Goal: Information Seeking & Learning: Learn about a topic

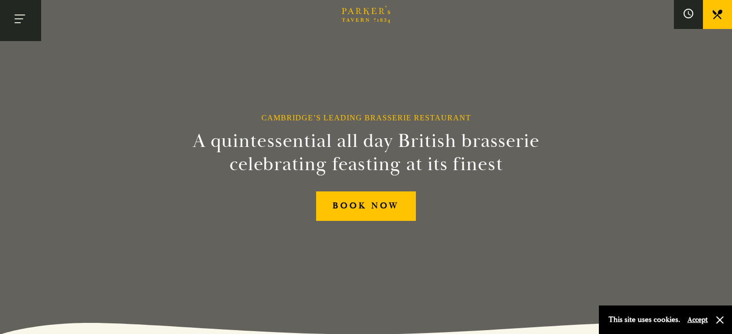
click at [27, 16] on button "Toggle navigation" at bounding box center [20, 20] width 41 height 41
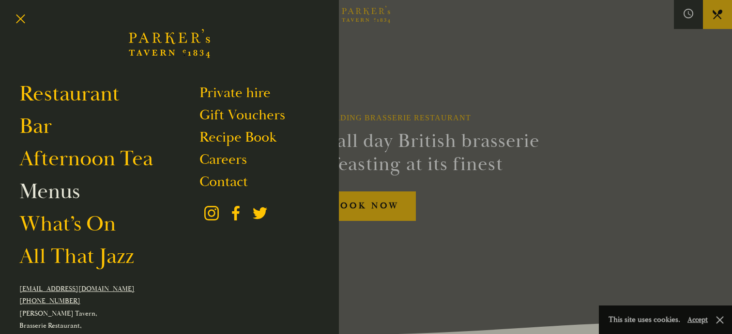
click at [63, 190] on link "Menus" at bounding box center [49, 191] width 60 height 27
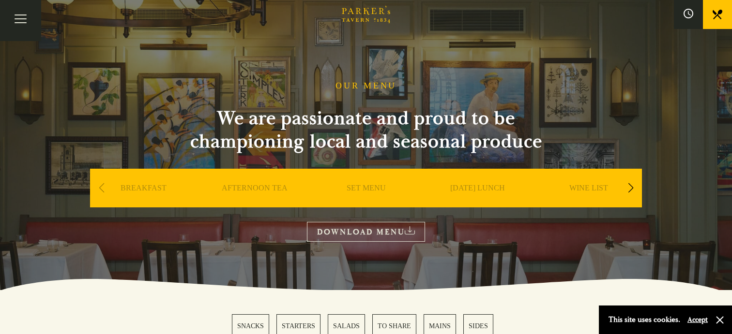
scroll to position [48, 0]
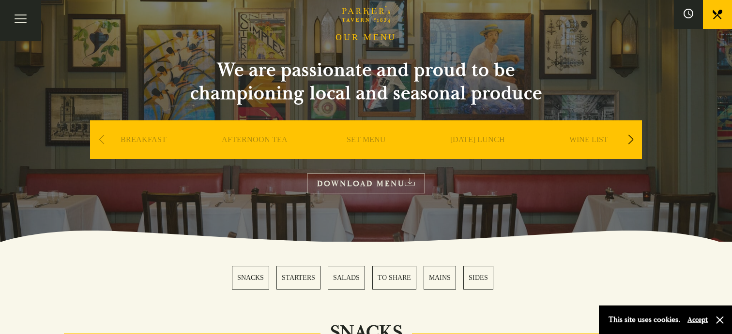
click at [370, 141] on link "SET MENU" at bounding box center [365, 154] width 39 height 39
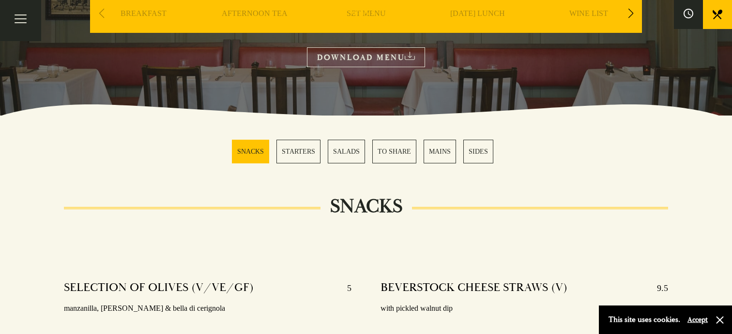
scroll to position [194, 0]
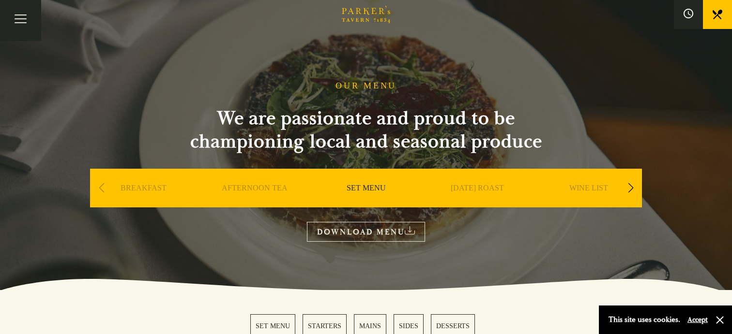
click at [486, 190] on link "[DATE] ROAST" at bounding box center [476, 202] width 53 height 39
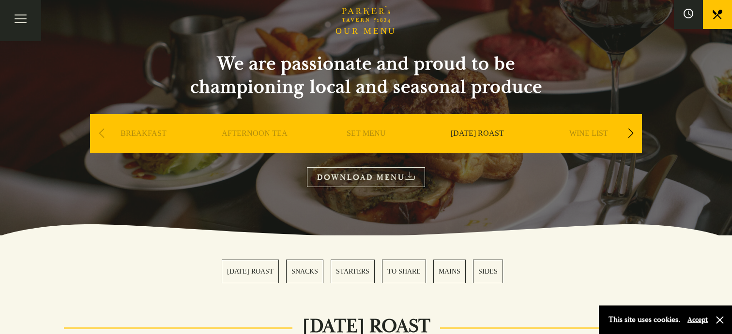
scroll to position [48, 0]
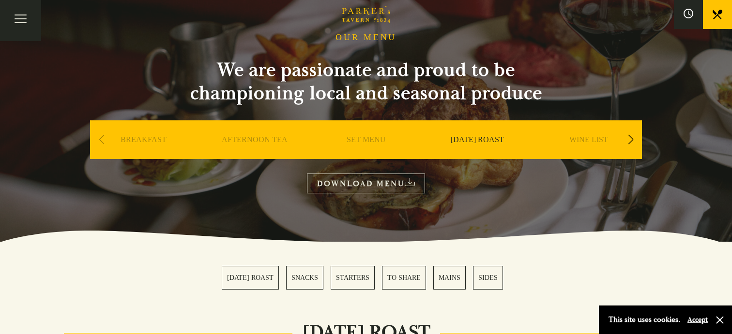
click at [359, 136] on link "SET MENU" at bounding box center [365, 154] width 39 height 39
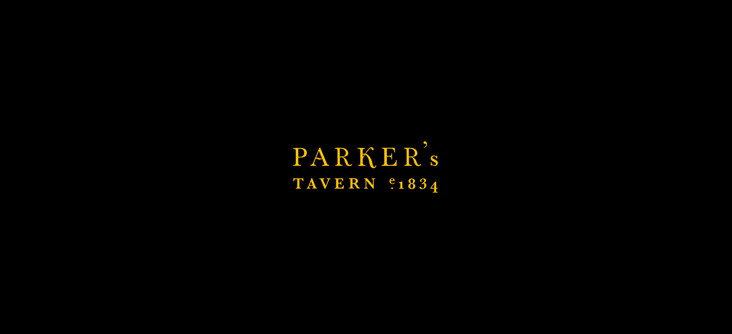
scroll to position [145, 0]
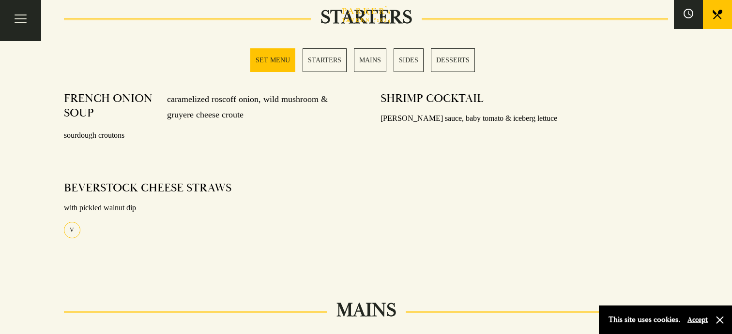
scroll to position [286, 0]
